Goal: Information Seeking & Learning: Stay updated

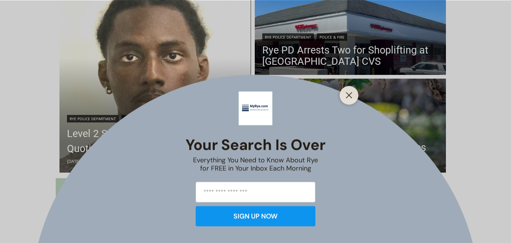
scroll to position [261, 0]
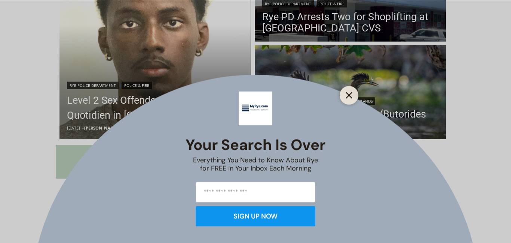
click at [347, 97] on line "Close" at bounding box center [349, 94] width 5 height 5
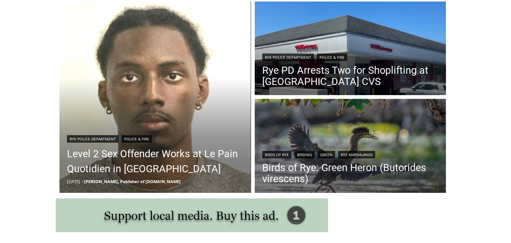
scroll to position [208, 0]
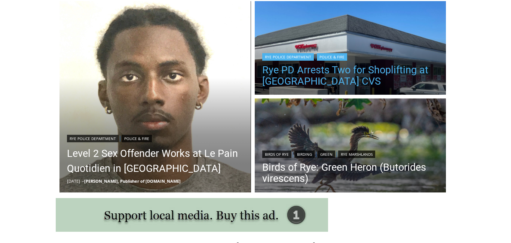
click at [417, 68] on link "Rye PD Arrests Two for Shoplifting at [GEOGRAPHIC_DATA] CVS" at bounding box center [350, 75] width 177 height 22
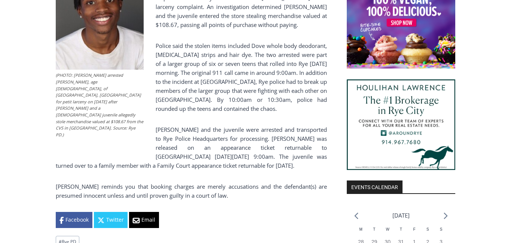
scroll to position [624, 0]
